Goal: Task Accomplishment & Management: Complete application form

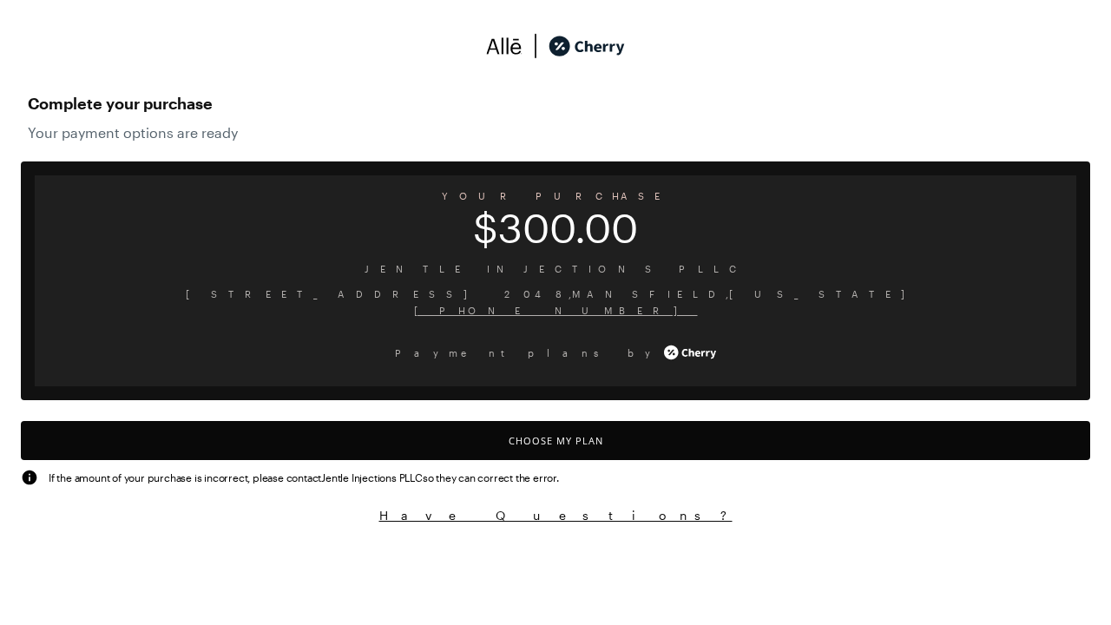
click at [556, 440] on button "Choose My Plan" at bounding box center [555, 440] width 1069 height 39
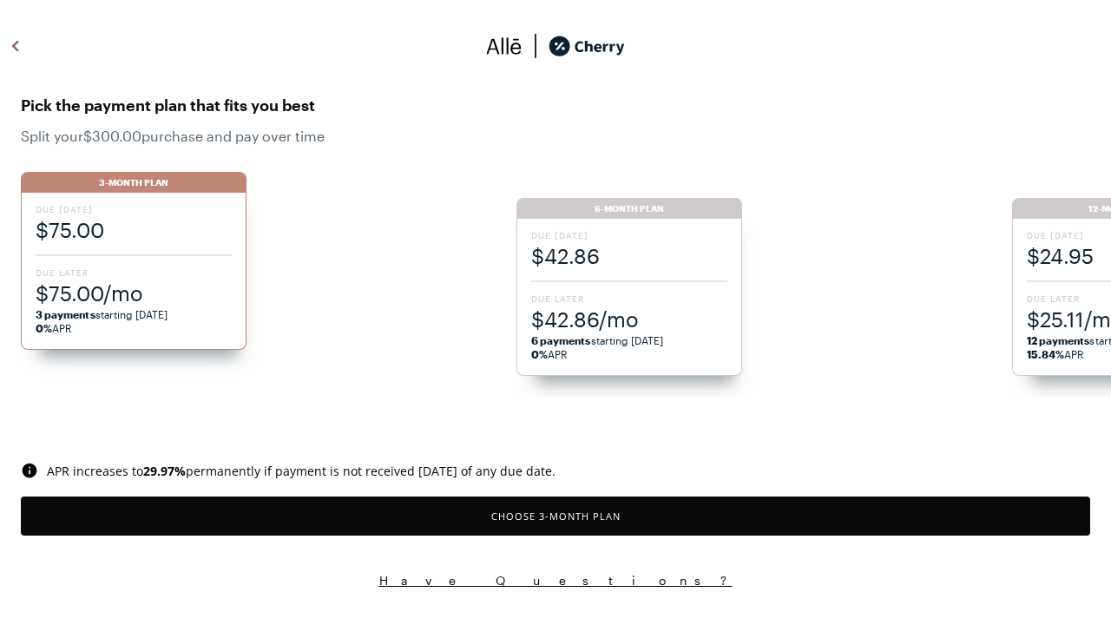
click at [556, 516] on button "Choose 3 -Month Plan" at bounding box center [555, 516] width 1069 height 39
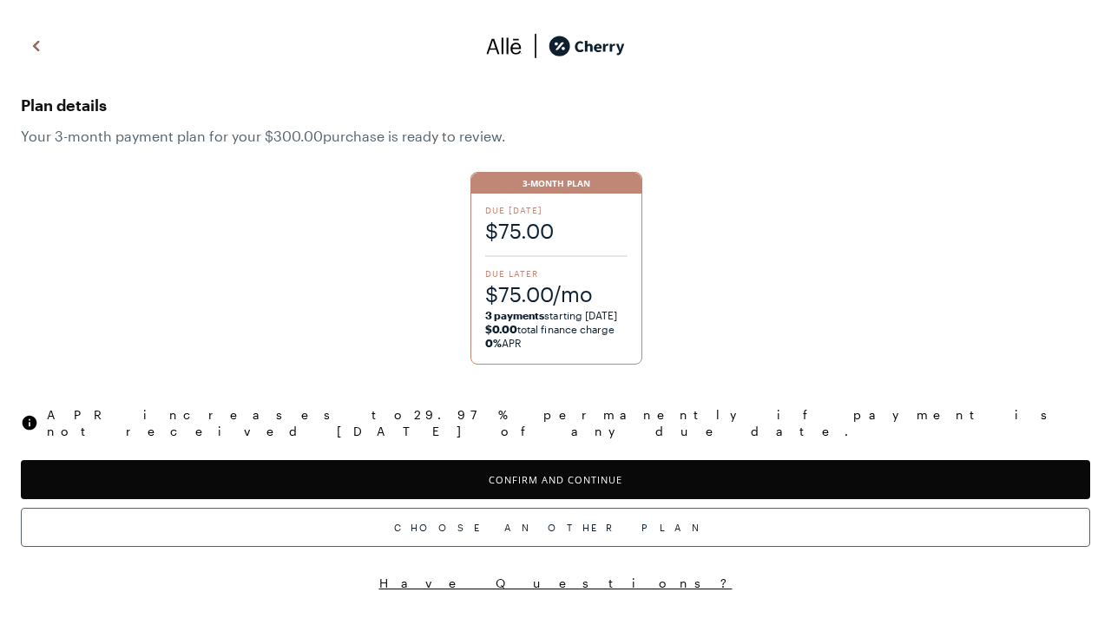
click at [556, 464] on button "Confirm and Continue" at bounding box center [555, 479] width 1069 height 39
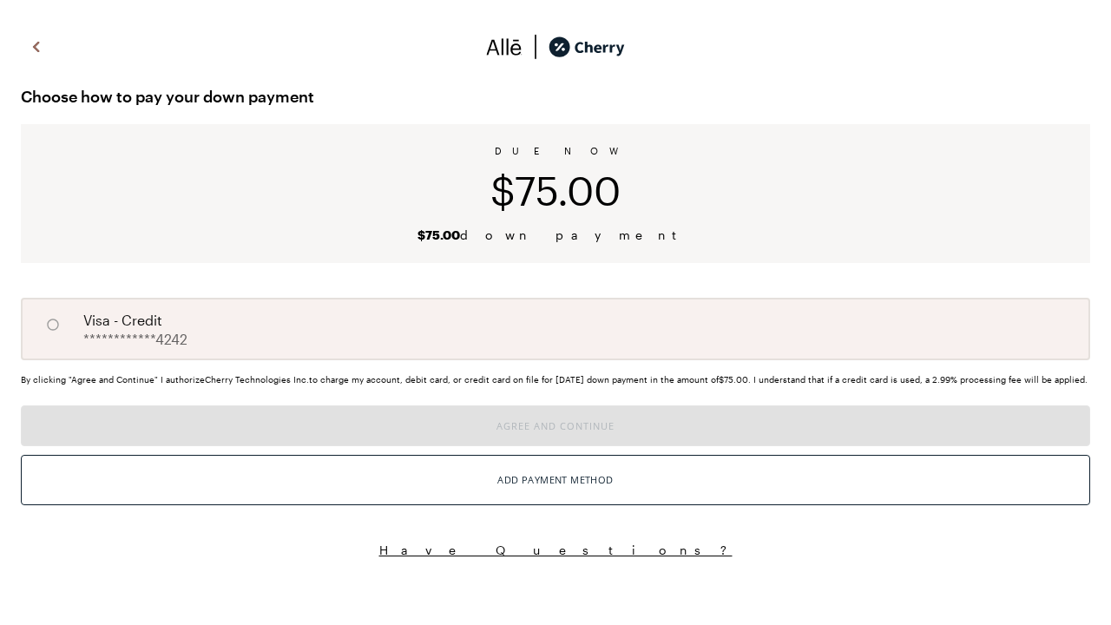
click at [53, 325] on input "A" at bounding box center [53, 325] width 30 height 30
radio input "true"
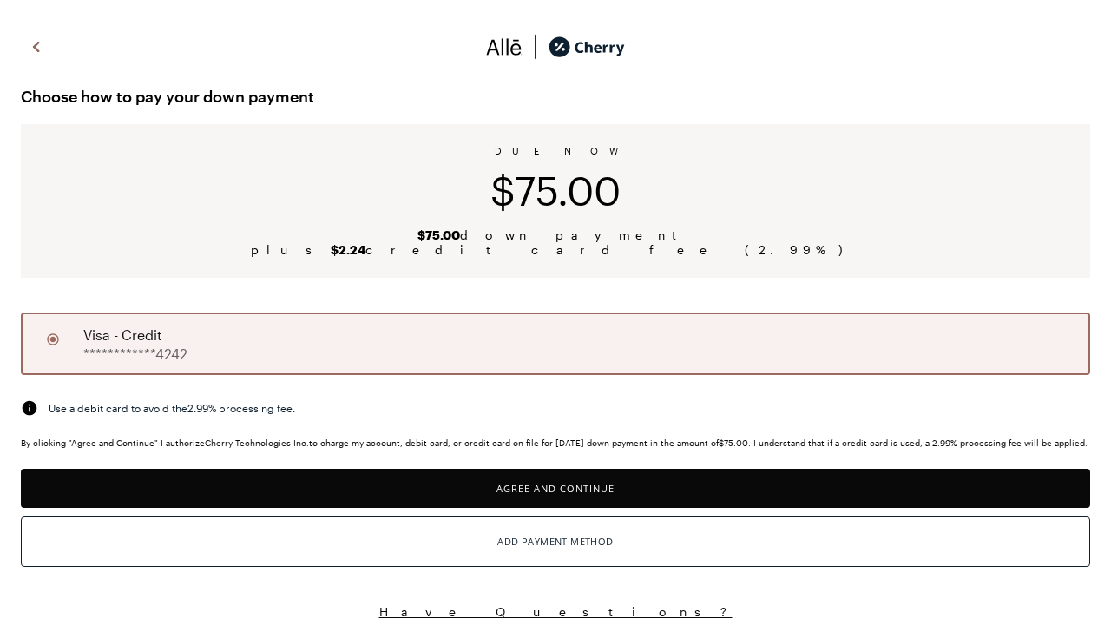
click at [556, 498] on button "Agree and Continue" at bounding box center [555, 488] width 1069 height 39
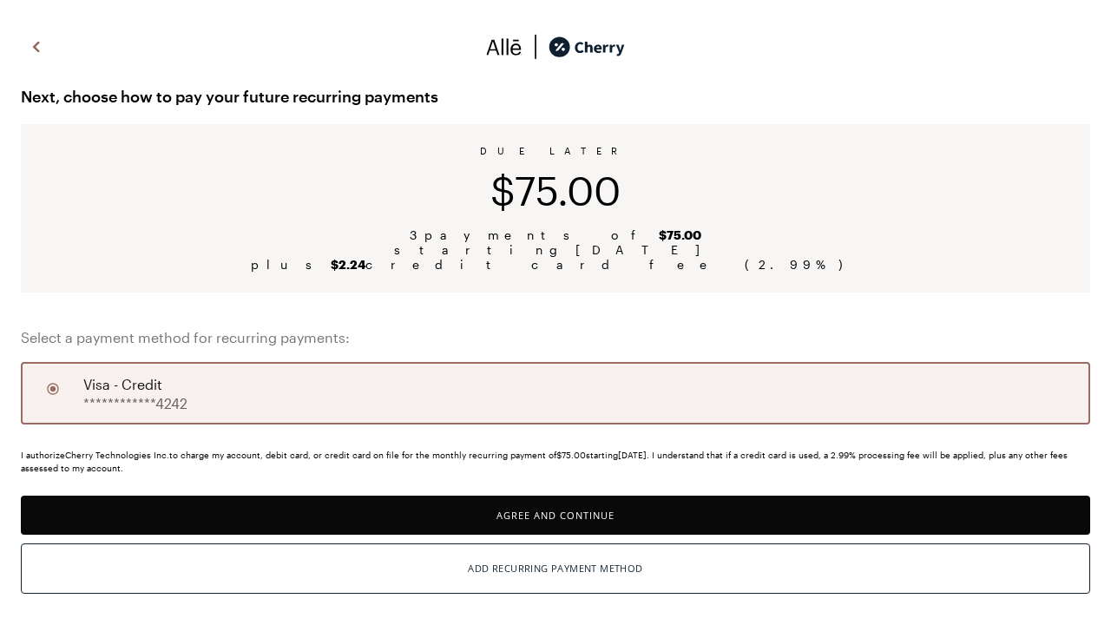
click at [556, 515] on button "Agree and Continue" at bounding box center [555, 515] width 1069 height 39
